Goal: Task Accomplishment & Management: Complete application form

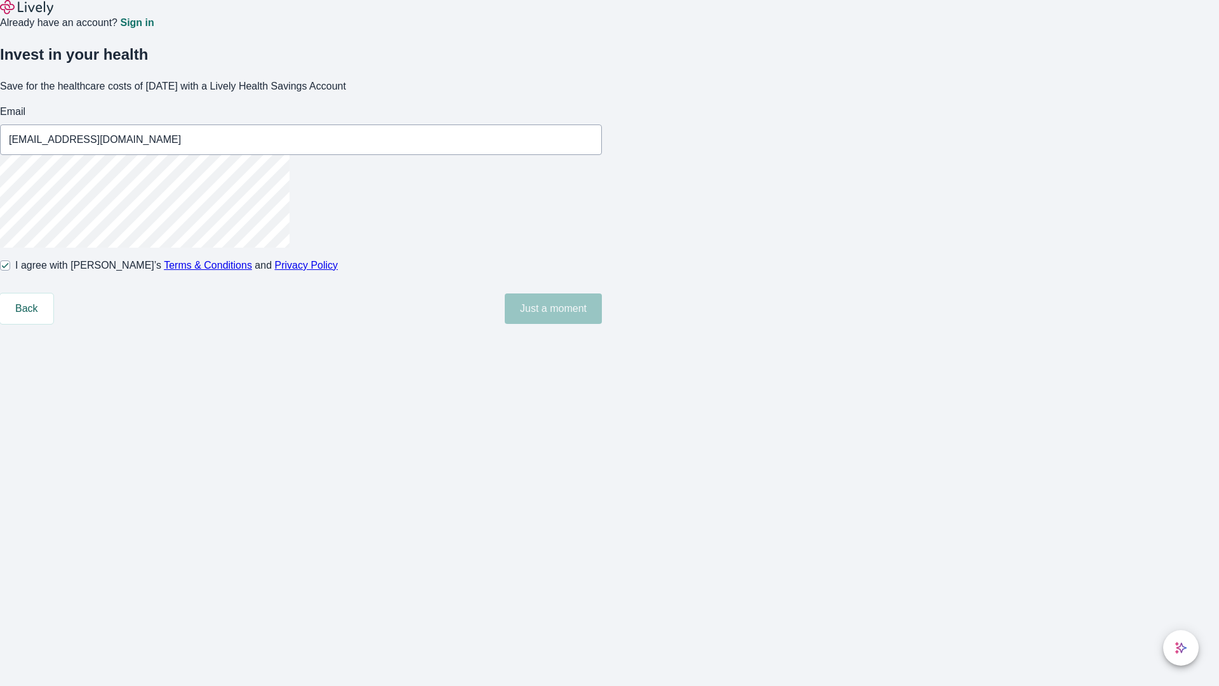
type input "[EMAIL_ADDRESS][DOMAIN_NAME]"
click at [10, 271] on input "I agree with Lively’s Terms & Conditions and Privacy Policy" at bounding box center [5, 265] width 10 height 10
checkbox input "false"
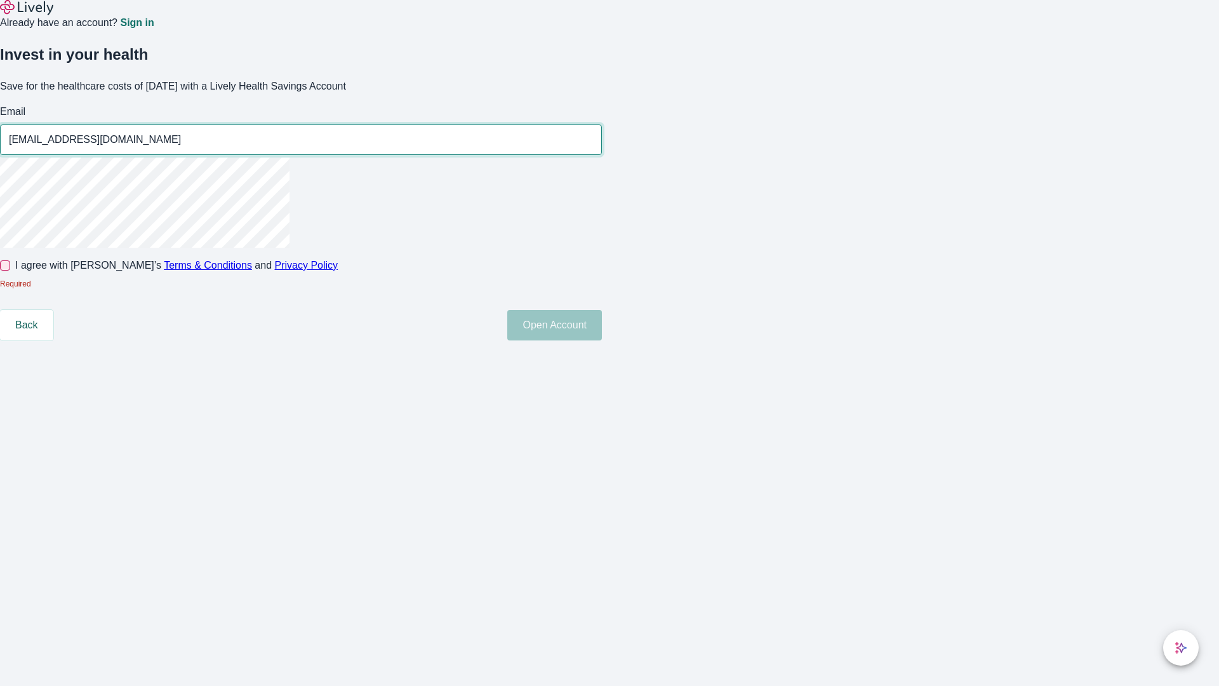
type input "[EMAIL_ADDRESS][DOMAIN_NAME]"
click at [10, 271] on input "I agree with Lively’s Terms & Conditions and Privacy Policy" at bounding box center [5, 265] width 10 height 10
checkbox input "true"
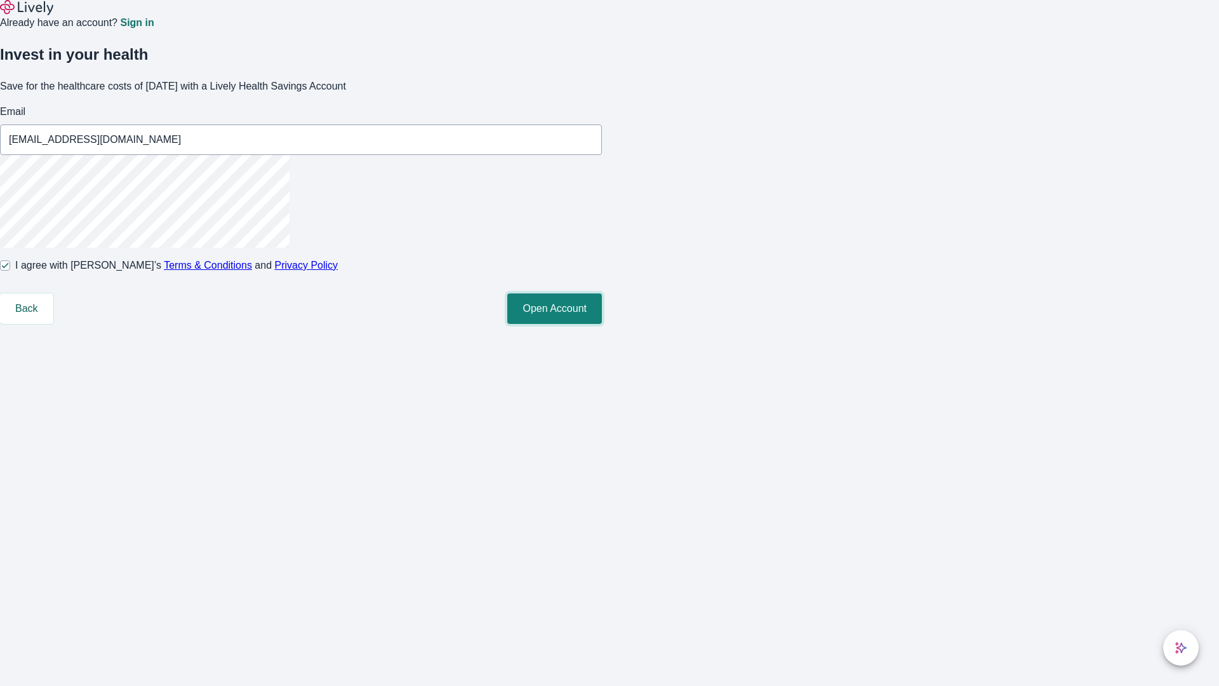
click at [602, 324] on button "Open Account" at bounding box center [554, 308] width 95 height 30
